Goal: Transaction & Acquisition: Book appointment/travel/reservation

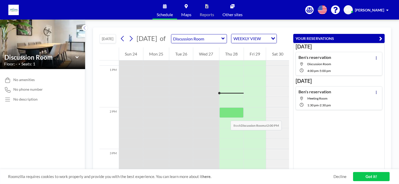
scroll to position [538, 0]
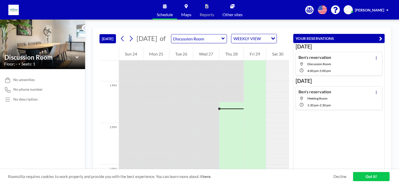
scroll to position [553, 0]
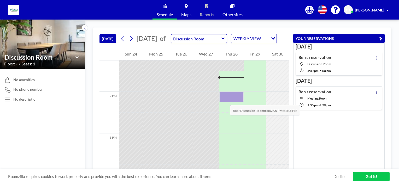
click at [225, 100] on div at bounding box center [231, 97] width 24 height 10
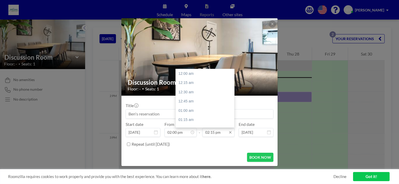
scroll to position [529, 0]
click at [231, 133] on icon at bounding box center [230, 133] width 4 height 4
click at [222, 134] on input "02:15 pm" at bounding box center [218, 132] width 32 height 9
click at [187, 99] on div "03:00 pm" at bounding box center [206, 101] width 61 height 9
type input "03:00 pm"
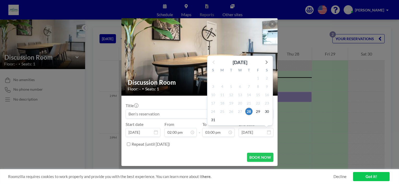
scroll to position [558, 0]
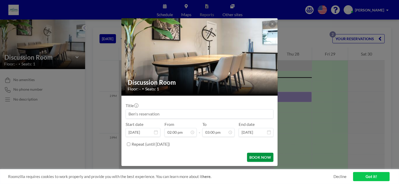
click at [259, 156] on button "BOOK NOW" at bounding box center [260, 157] width 26 height 9
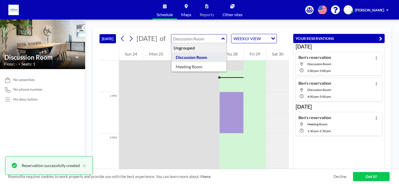
click at [205, 40] on input "text" at bounding box center [196, 38] width 50 height 9
type input "Meeting Room"
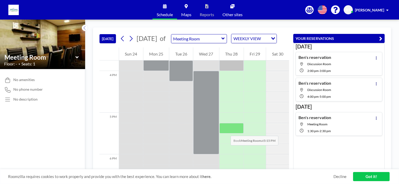
scroll to position [632, 0]
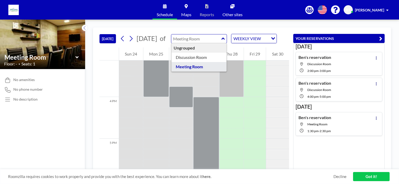
click at [207, 43] on input "text" at bounding box center [196, 38] width 50 height 9
type input "Discussion Room"
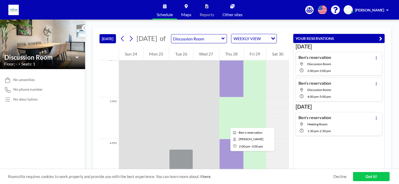
scroll to position [606, 0]
